Goal: Transaction & Acquisition: Obtain resource

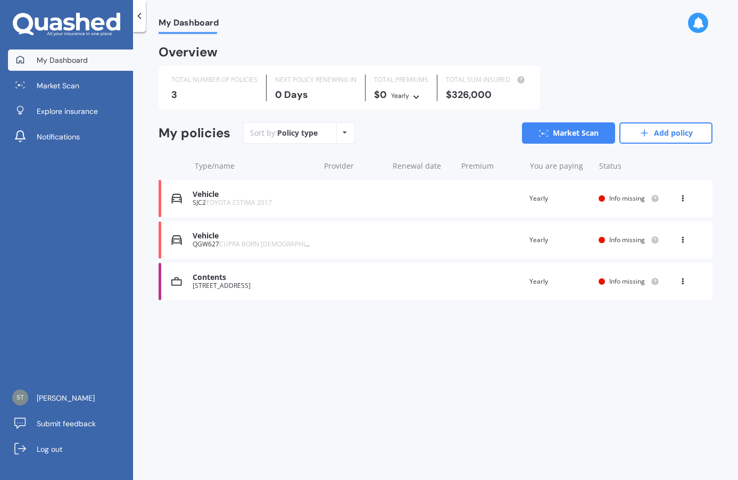
click at [264, 202] on span "TOYOTA ESTIMA 2017" at bounding box center [239, 202] width 66 height 9
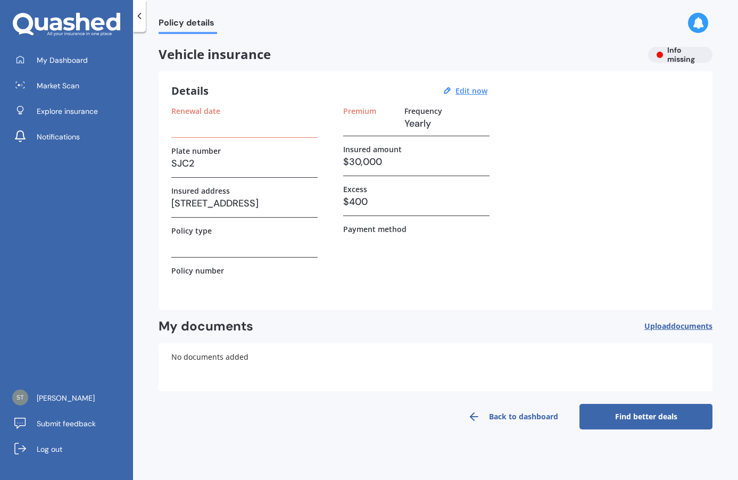
click at [371, 162] on h3 "$30,000" at bounding box center [416, 162] width 146 height 16
click at [471, 93] on u "Edit now" at bounding box center [472, 91] width 32 height 10
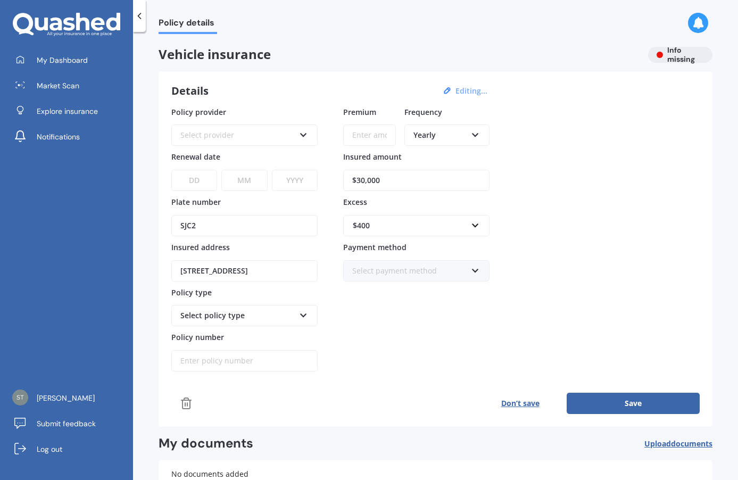
click at [364, 179] on input "$30,000" at bounding box center [416, 180] width 146 height 21
click at [369, 182] on input "$32,000" at bounding box center [416, 180] width 146 height 21
type input "$32,700"
click at [516, 208] on div "Policy provider Select provider AA AMI AMP ANZ ASB Aioi Nissay Dowa Ando Assura…" at bounding box center [435, 239] width 529 height 266
click at [479, 231] on input "text" at bounding box center [412, 226] width 137 height 20
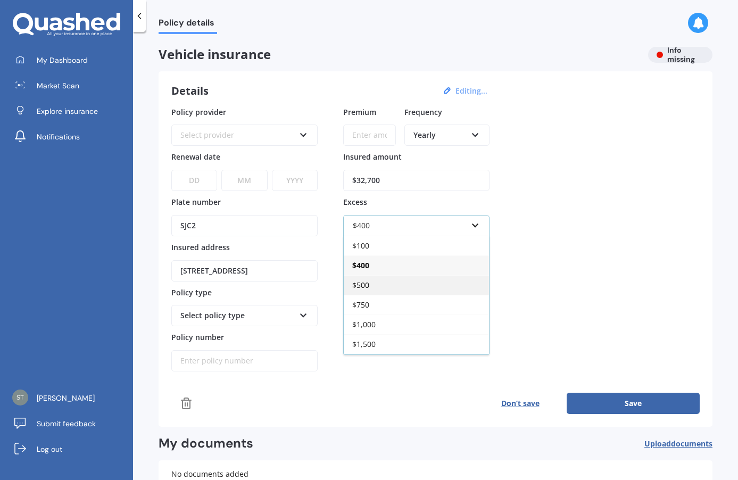
click at [420, 282] on div "$500" at bounding box center [416, 285] width 145 height 20
click at [223, 137] on div "Select provider" at bounding box center [237, 135] width 114 height 12
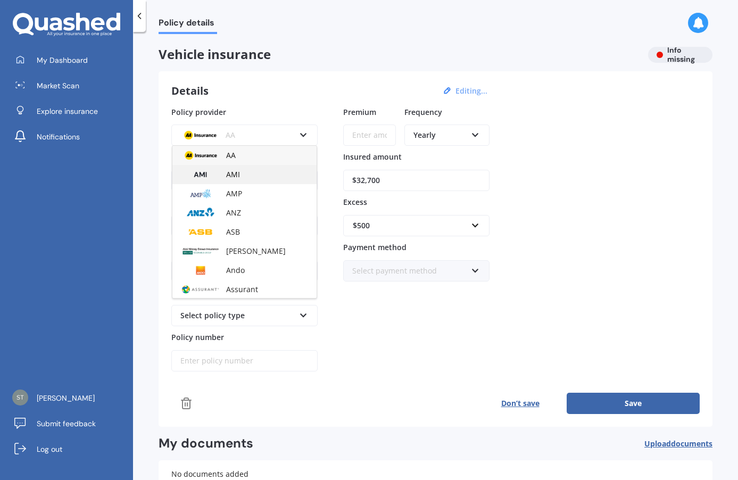
click at [221, 174] on div "AMI" at bounding box center [244, 174] width 144 height 19
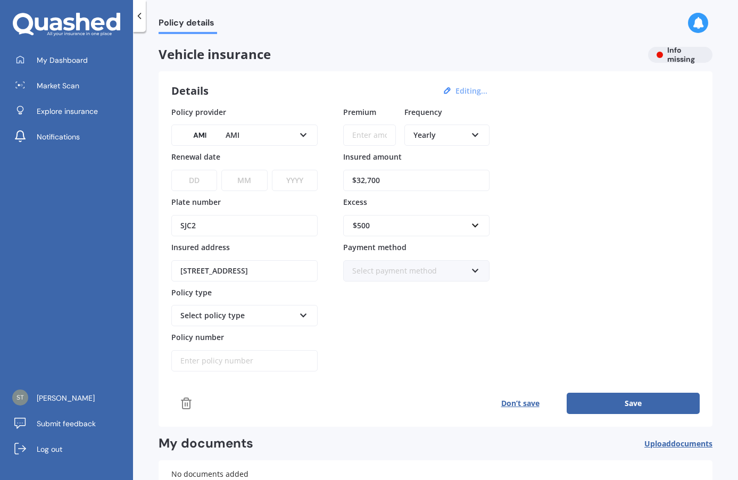
drag, startPoint x: 195, startPoint y: 180, endPoint x: 206, endPoint y: 179, distance: 10.7
click at [195, 180] on select "DD 01 02 03 04 05 06 07 08 09 10 11 12 13 14 15 16 17 18 19 20 21 22 23 24 25 2…" at bounding box center [194, 180] width 46 height 21
click at [200, 179] on select "DD 01 02 03 04 05 06 07 08 09 10 11 12 13 14 15 16 17 18 19 20 21 22 23 24 25 2…" at bounding box center [194, 180] width 46 height 21
click at [208, 182] on select "DD 01 02 03 04 05 06 07 08 09 10 11 12 13 14 15 16 17 18 19 20 21 22 23 24 25 2…" at bounding box center [194, 180] width 46 height 21
click at [268, 185] on div "DD 01 02 03 04 05 06 07 08 09 10 11 12 13 14 15 16 17 18 19 20 21 22 23 24 25 2…" at bounding box center [244, 174] width 146 height 35
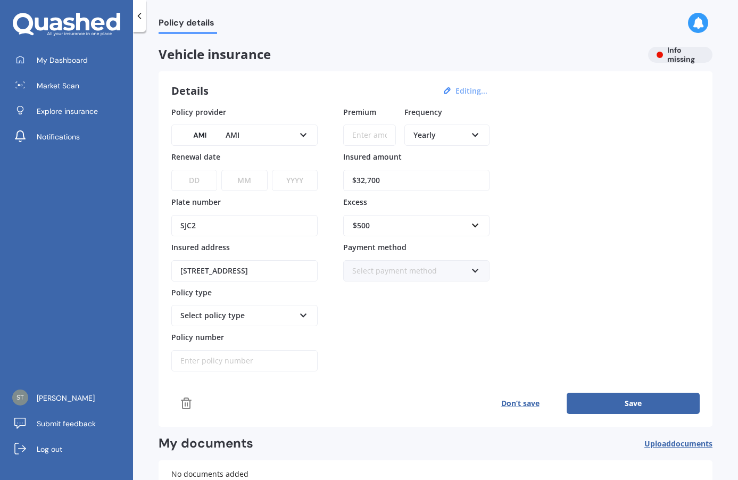
click at [257, 183] on select "MM 01 02 03 04 05 06 07 08 09 10 11 12" at bounding box center [244, 180] width 46 height 21
click at [254, 178] on select "MM 01 02 03 04 05 06 07 08 09 10 11 12" at bounding box center [244, 180] width 46 height 21
click at [371, 134] on input "Premium" at bounding box center [369, 135] width 53 height 21
type input "$1,239.29"
click at [514, 147] on div "Policy provider AMI AA AMI AMP ANZ ASB Aioi Nissay Dowa Ando Assurant Autosure …" at bounding box center [435, 239] width 529 height 266
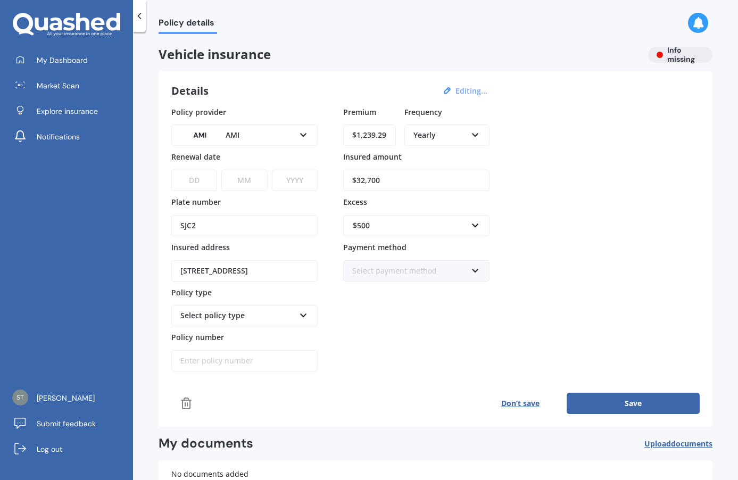
click at [307, 310] on icon at bounding box center [303, 313] width 9 height 7
click at [251, 369] on div "Comprehensive" at bounding box center [244, 374] width 144 height 19
click at [455, 267] on div "Select payment method" at bounding box center [409, 271] width 114 height 12
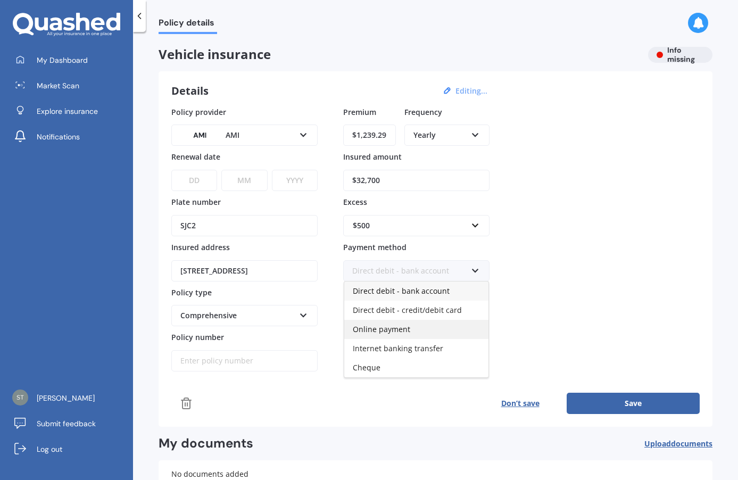
click at [416, 328] on div "Online payment" at bounding box center [416, 329] width 144 height 19
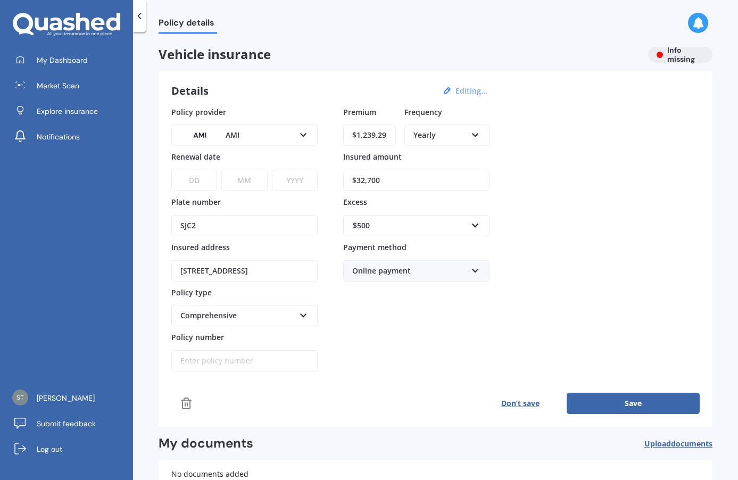
click at [187, 182] on select "DD 01 02 03 04 05 06 07 08 09 10 11 12 13 14 15 16 17 18 19 20 21 22 23 24 25 2…" at bounding box center [194, 180] width 46 height 21
click at [614, 188] on div "Policy provider AMI AA AMI AMP ANZ ASB Aioi Nissay Dowa Ando Assurant Autosure …" at bounding box center [435, 239] width 529 height 266
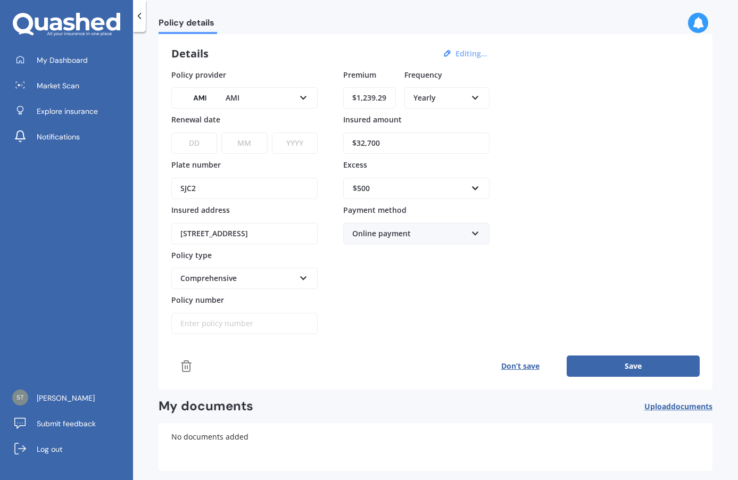
scroll to position [86, 0]
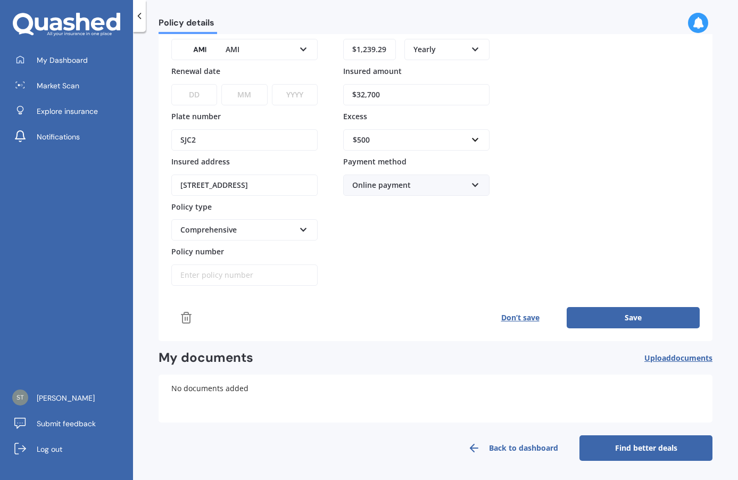
click at [635, 319] on button "Save" at bounding box center [633, 317] width 133 height 21
click at [196, 91] on select "DD 01 02 03 04 05 06 07 08 09 10 11 12 13 14 15 16 17 18 19 20 21 22 23 24 25 2…" at bounding box center [193, 94] width 45 height 21
select select "22"
click at [171, 84] on select "DD 01 02 03 04 05 06 07 08 09 10 11 12 13 14 15 16 17 18 19 20 21 22 23 24 25 2…" at bounding box center [193, 94] width 45 height 21
click at [257, 94] on select "MM 01 02 03 04 05 06 07 08 09 10 11 12" at bounding box center [242, 94] width 45 height 21
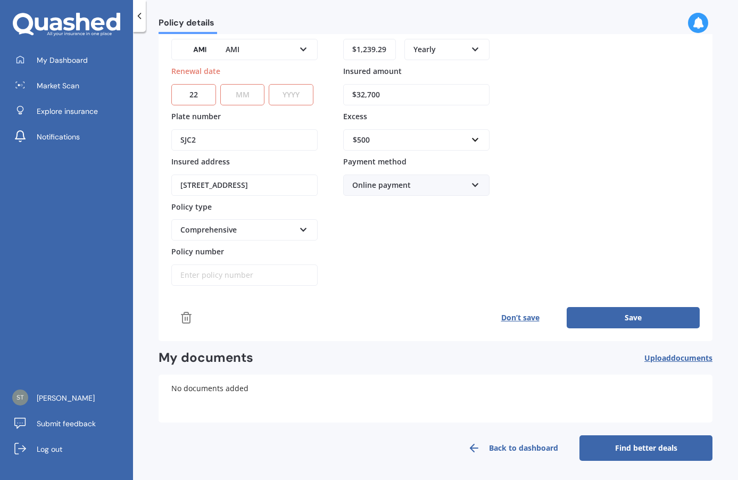
select select "10"
click at [220, 84] on select "MM 01 02 03 04 05 06 07 08 09 10 11 12" at bounding box center [242, 94] width 45 height 21
click at [297, 95] on select "YYYY 2027 2026 2025 2024 2023 2022 2021 2020 2019 2018 2017 2016 2015 2014 2013…" at bounding box center [291, 94] width 45 height 21
select select "2025"
click at [271, 84] on select "YYYY 2027 2026 2025 2024 2023 2022 2021 2020 2019 2018 2017 2016 2015 2014 2013…" at bounding box center [291, 94] width 45 height 21
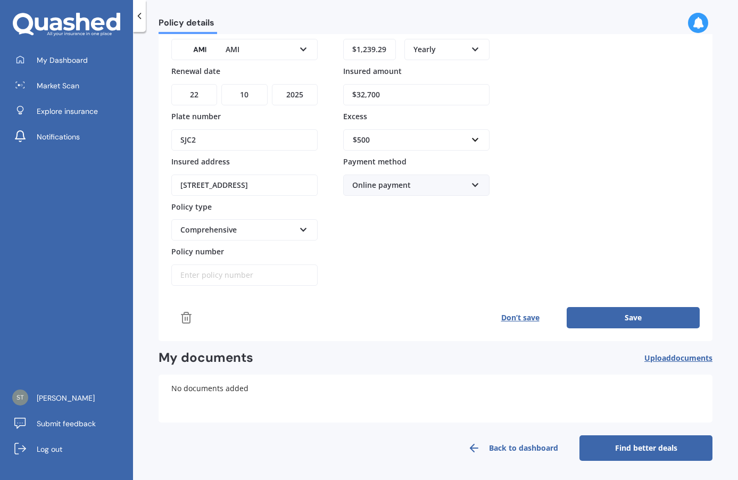
click at [613, 317] on button "Save" at bounding box center [633, 317] width 133 height 21
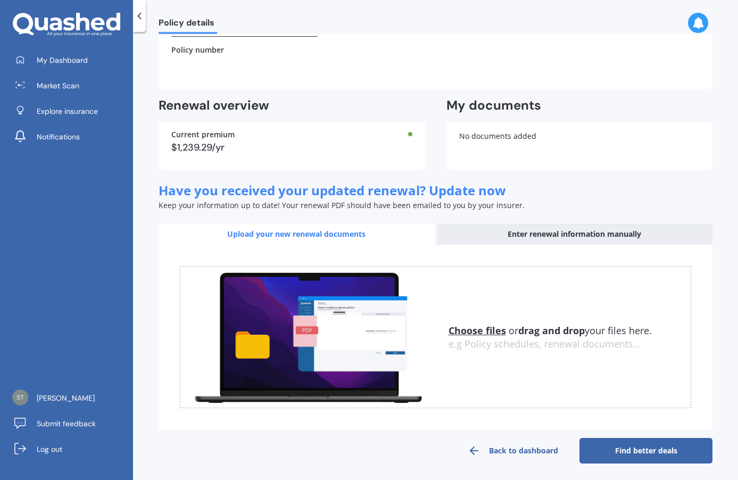
scroll to position [222, 0]
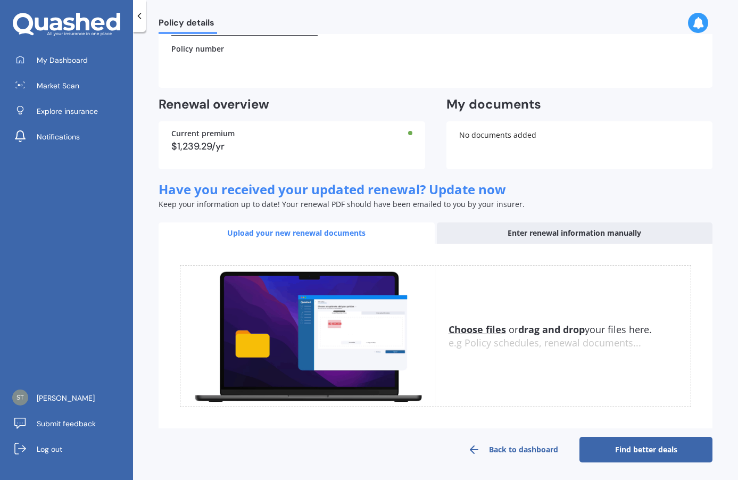
click at [534, 235] on div "Enter renewal information manually" at bounding box center [575, 233] width 276 height 21
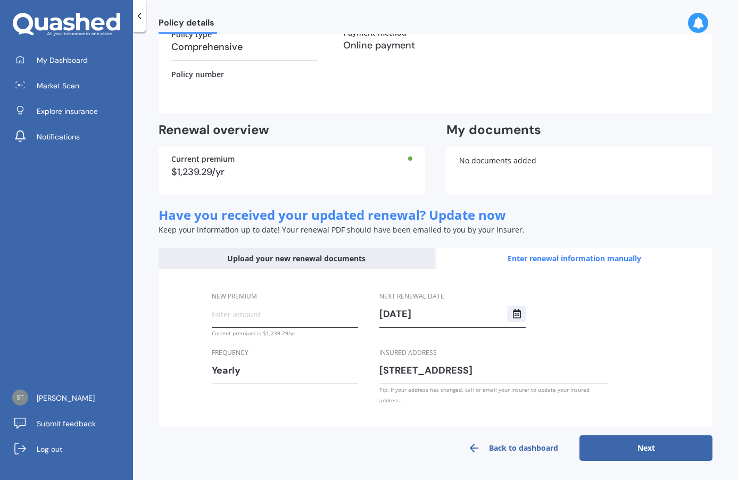
scroll to position [186, 0]
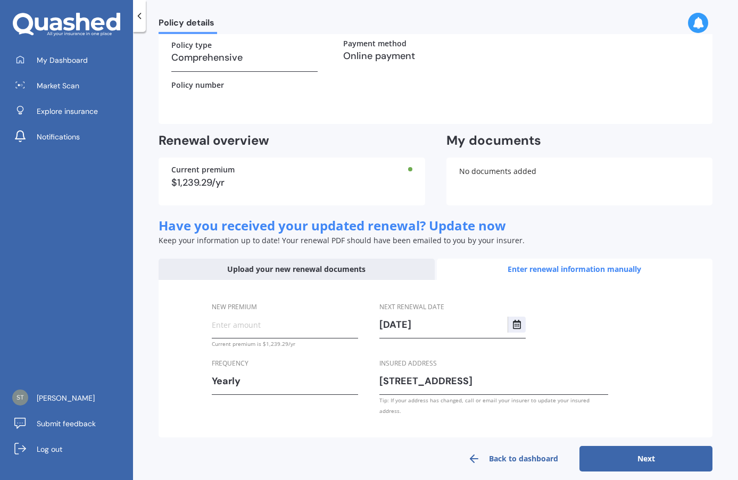
click at [244, 324] on input "New premium" at bounding box center [285, 325] width 146 height 16
type input "$1,239.29"
click at [657, 317] on div "New premium $1,239.29 Current premium is $1,239.29/yr Frequency Yearly Yearly S…" at bounding box center [436, 359] width 554 height 158
click at [646, 449] on button "Next" at bounding box center [646, 459] width 133 height 26
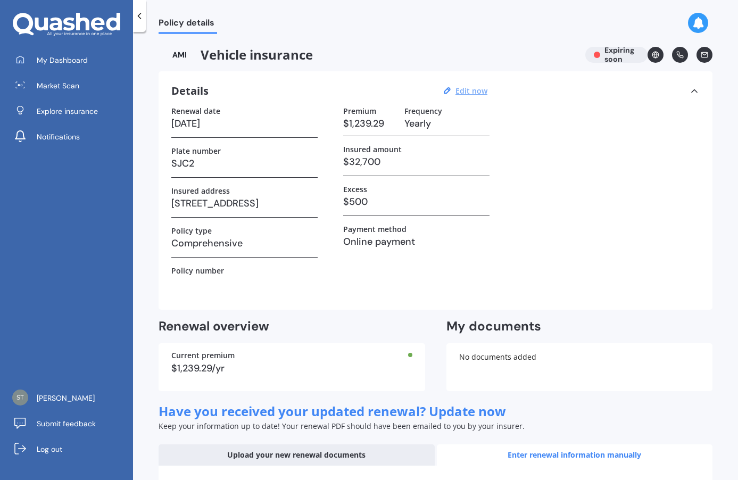
select select "22"
select select "10"
select select "2026"
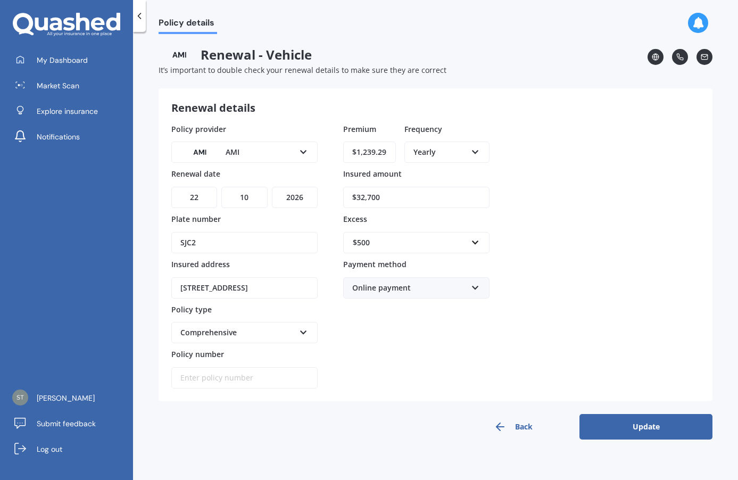
click at [636, 425] on button "Update" at bounding box center [646, 427] width 133 height 26
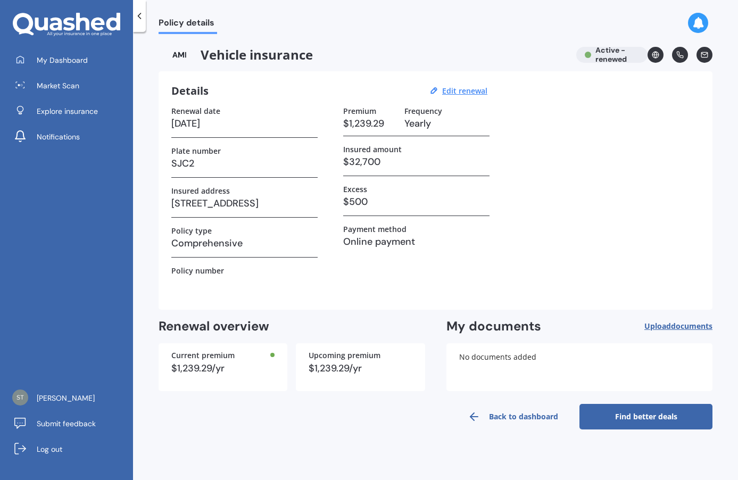
click at [641, 418] on link "Find better deals" at bounding box center [646, 417] width 133 height 26
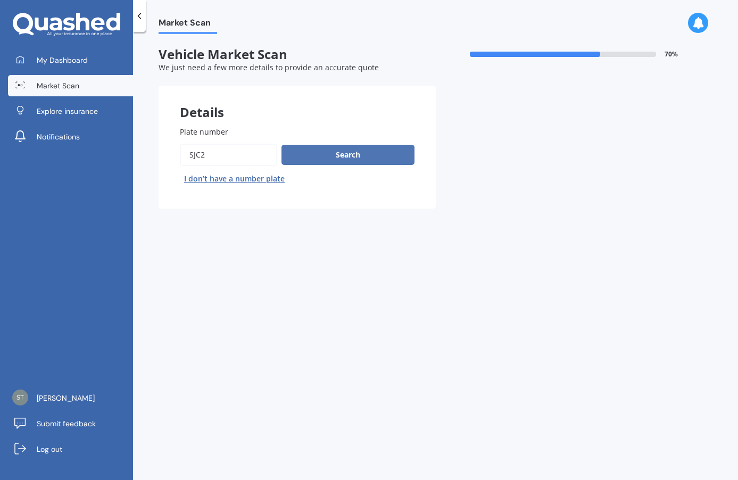
click at [358, 150] on button "Search" at bounding box center [348, 155] width 133 height 20
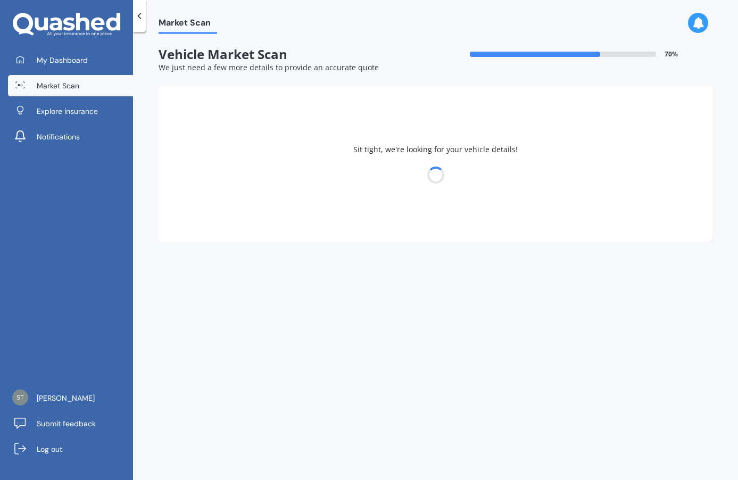
select select "TOYOTA"
select select "ESTIMA"
select select "17"
select select "10"
select select "1972"
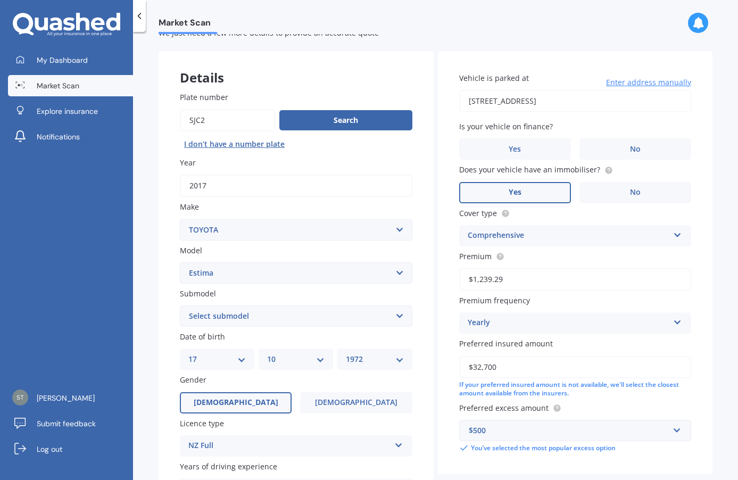
scroll to position [53, 0]
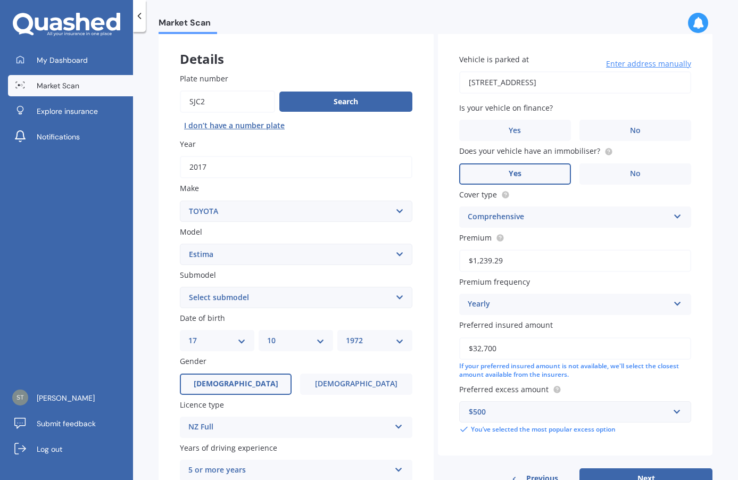
click at [399, 290] on select "Select submodel (All other) Diesel Emina Hybrid Hybrid X Lucida Lucida Hybrid S…" at bounding box center [296, 297] width 233 height 21
select select "HYBRID"
click at [180, 287] on select "Select submodel (All other) Diesel Emina Hybrid Hybrid X Lucida Lucida Hybrid S…" at bounding box center [296, 297] width 233 height 21
click at [427, 306] on div "Plate number Search I don’t have a number plate Year 2017 Make Select make AC A…" at bounding box center [296, 299] width 275 height 495
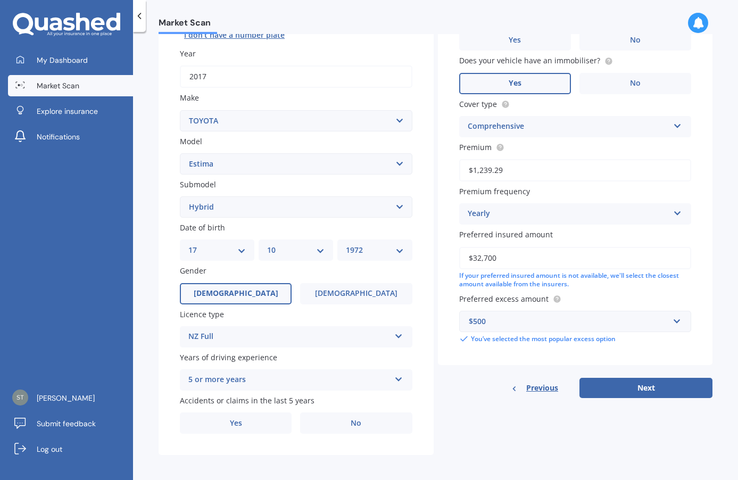
scroll to position [146, 0]
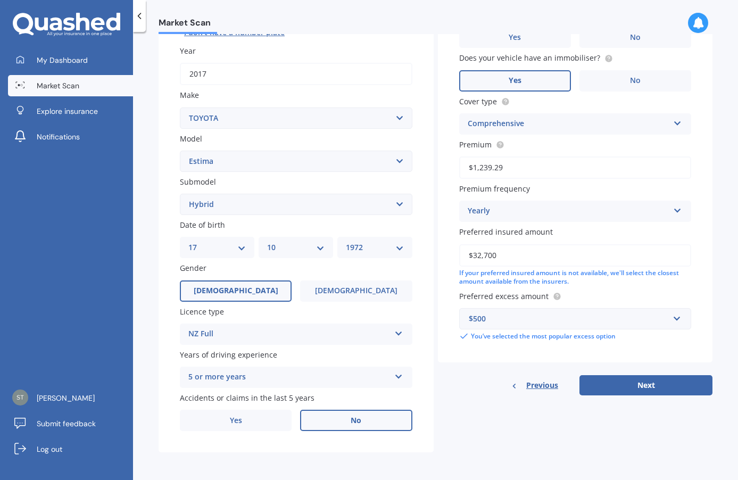
click at [359, 420] on span "No" at bounding box center [356, 420] width 11 height 9
click at [0, 0] on input "No" at bounding box center [0, 0] width 0 height 0
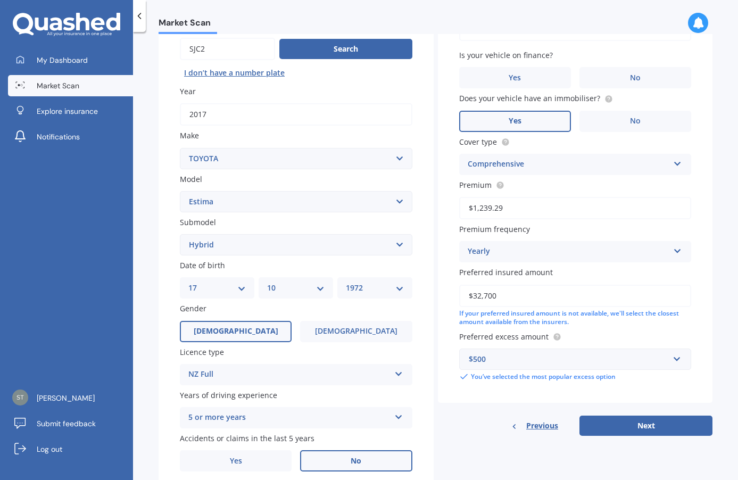
scroll to position [0, 0]
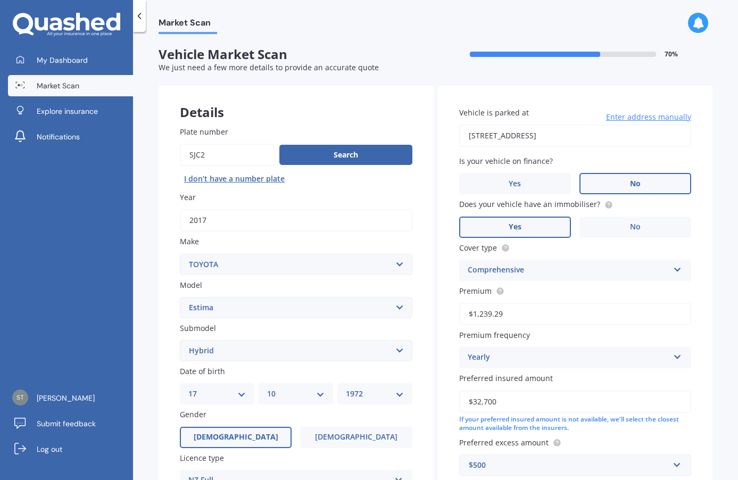
click at [607, 178] on label "No" at bounding box center [636, 183] width 112 height 21
click at [0, 0] on input "No" at bounding box center [0, 0] width 0 height 0
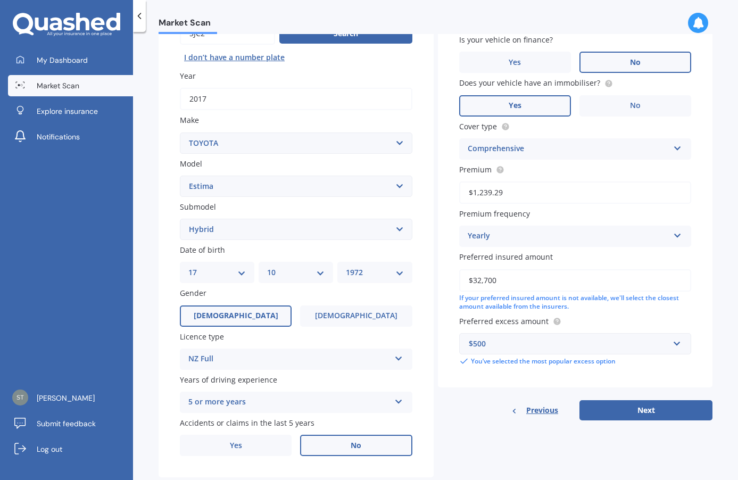
scroll to position [146, 0]
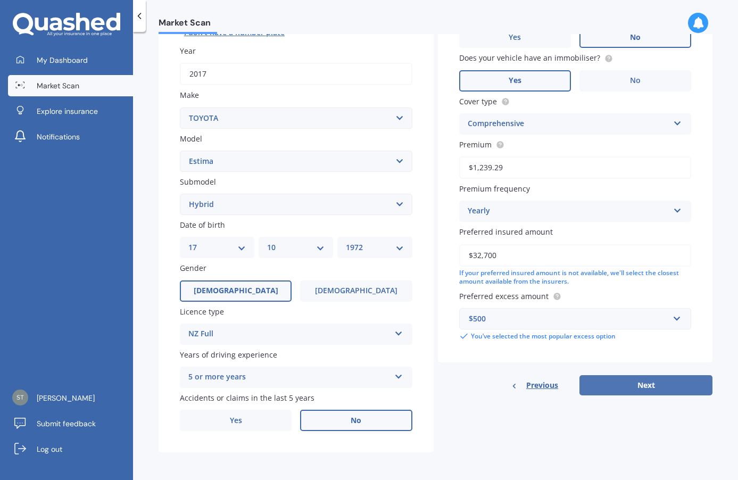
click at [660, 382] on button "Next" at bounding box center [646, 385] width 133 height 20
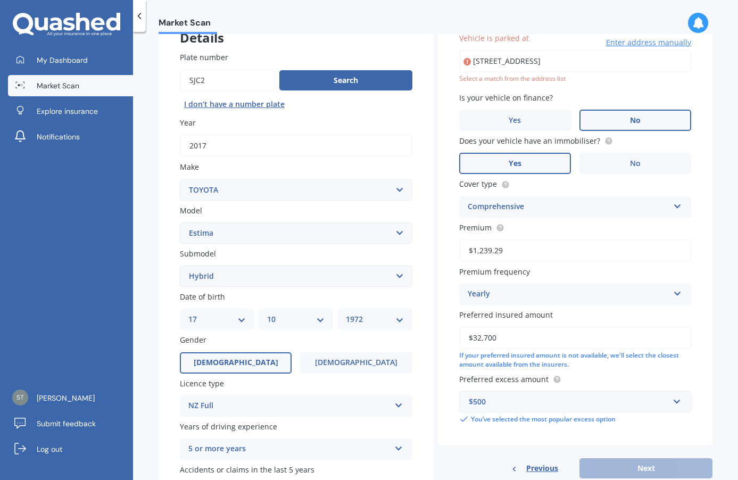
scroll to position [73, 0]
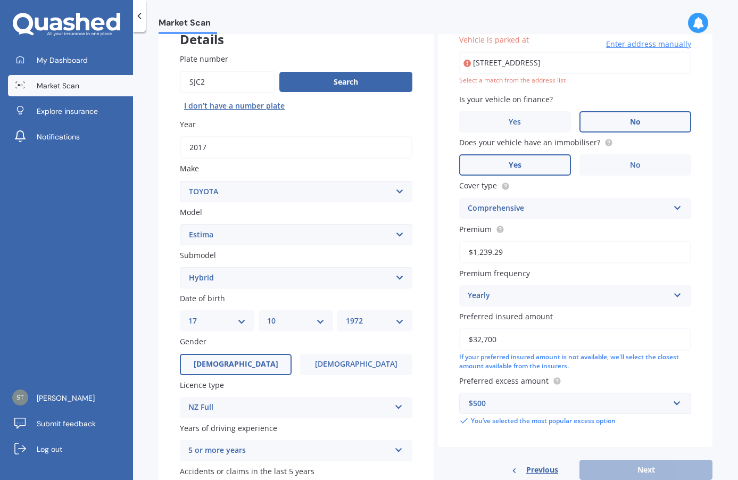
type input "8 Birchwood Grove, Greenhithe, Auckland 0632"
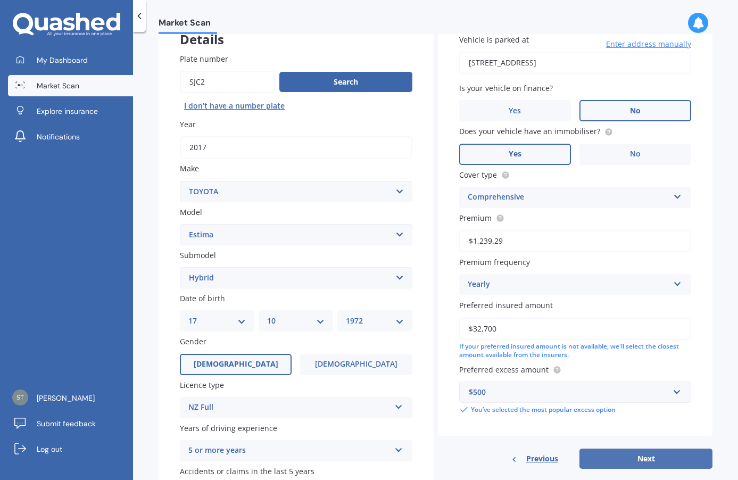
click at [637, 456] on button "Next" at bounding box center [646, 459] width 133 height 20
select select "17"
select select "10"
select select "1972"
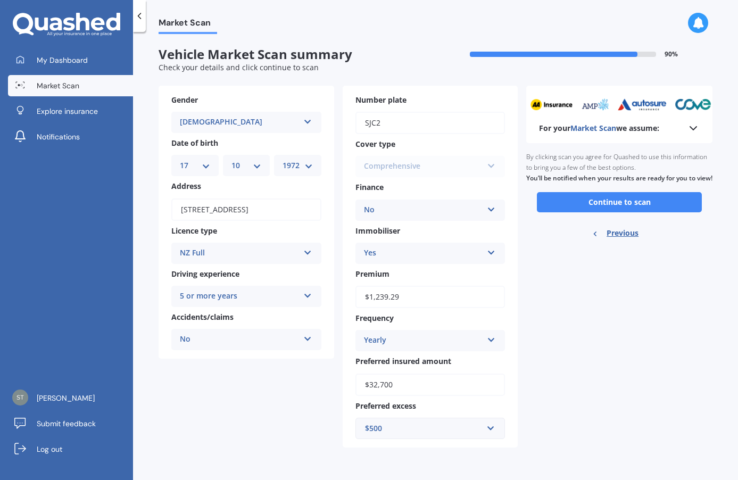
scroll to position [0, 0]
click at [627, 212] on button "Continue to scan" at bounding box center [619, 202] width 165 height 20
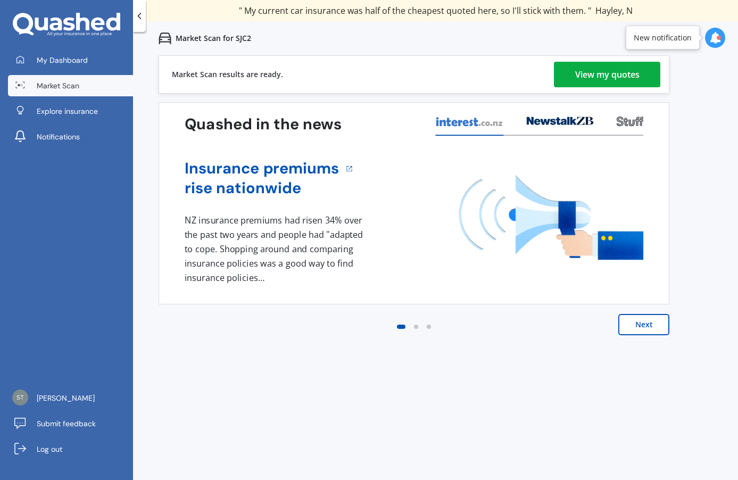
click at [591, 74] on div "View my quotes" at bounding box center [607, 75] width 64 height 26
